Goal: Task Accomplishment & Management: Manage account settings

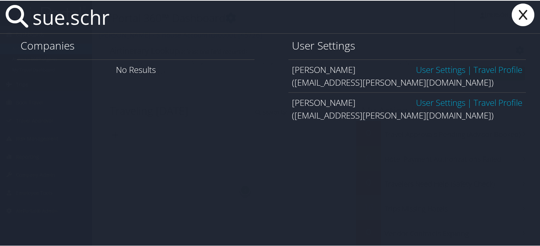
type input "sue.schr"
click at [416, 107] on link "User Settings" at bounding box center [440, 102] width 49 height 12
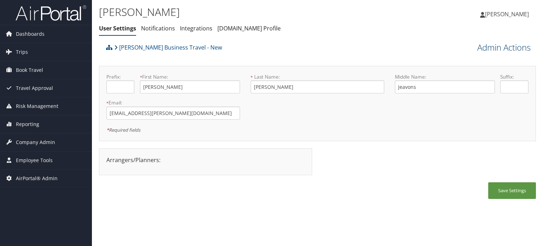
click at [490, 51] on link "Admin Actions" at bounding box center [503, 47] width 53 height 12
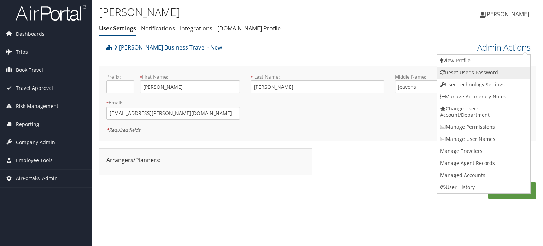
click at [472, 74] on link "Reset User's Password" at bounding box center [483, 72] width 93 height 12
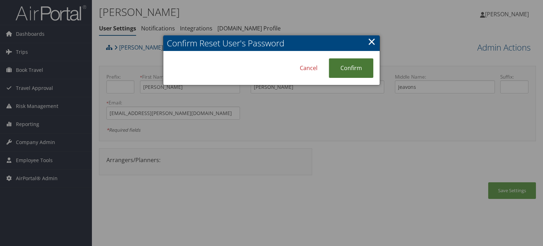
click at [343, 73] on link "Confirm" at bounding box center [351, 67] width 45 height 19
